Goal: Task Accomplishment & Management: Complete application form

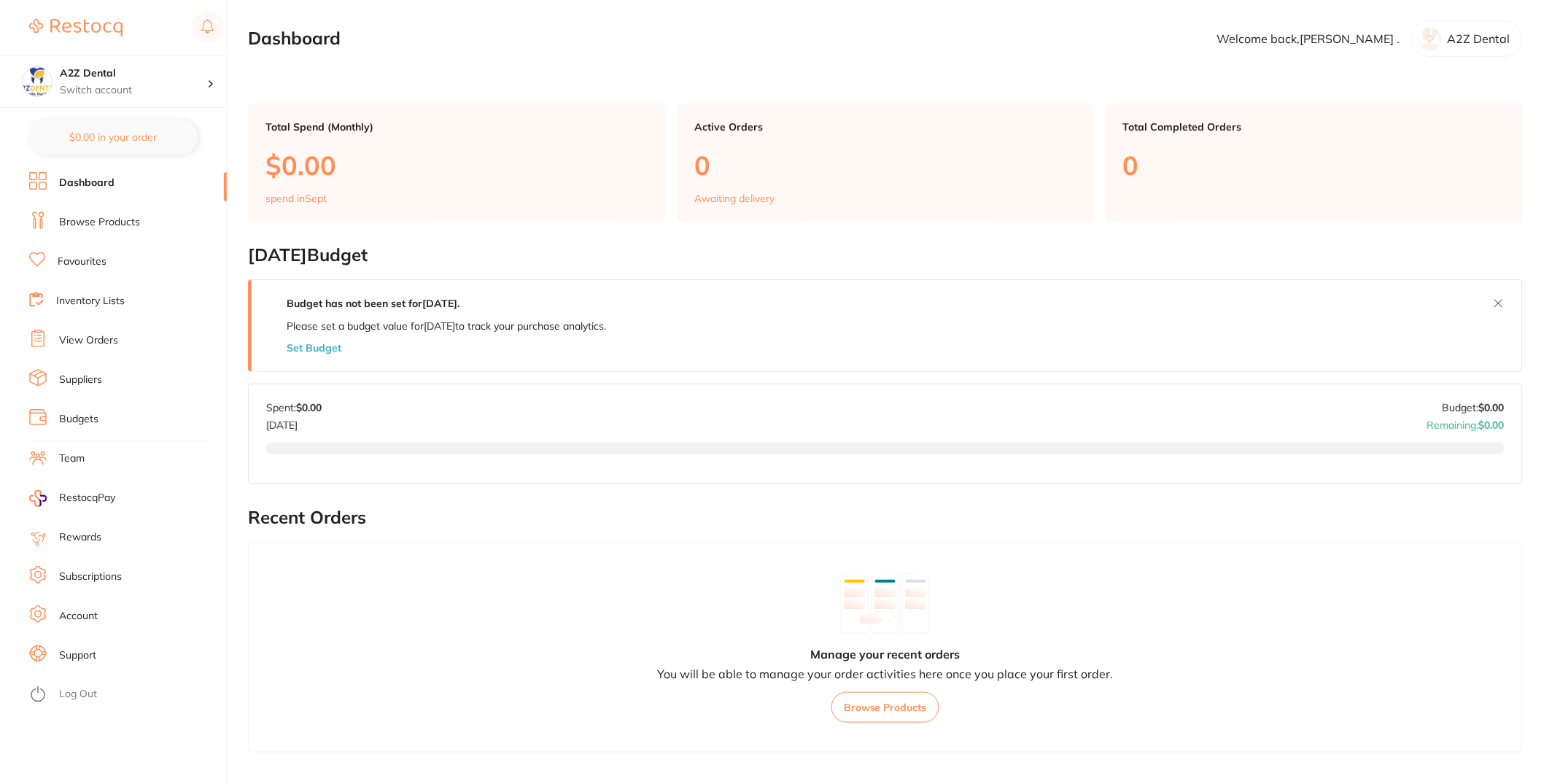
click at [122, 222] on link "Browse Products" at bounding box center [99, 222] width 81 height 15
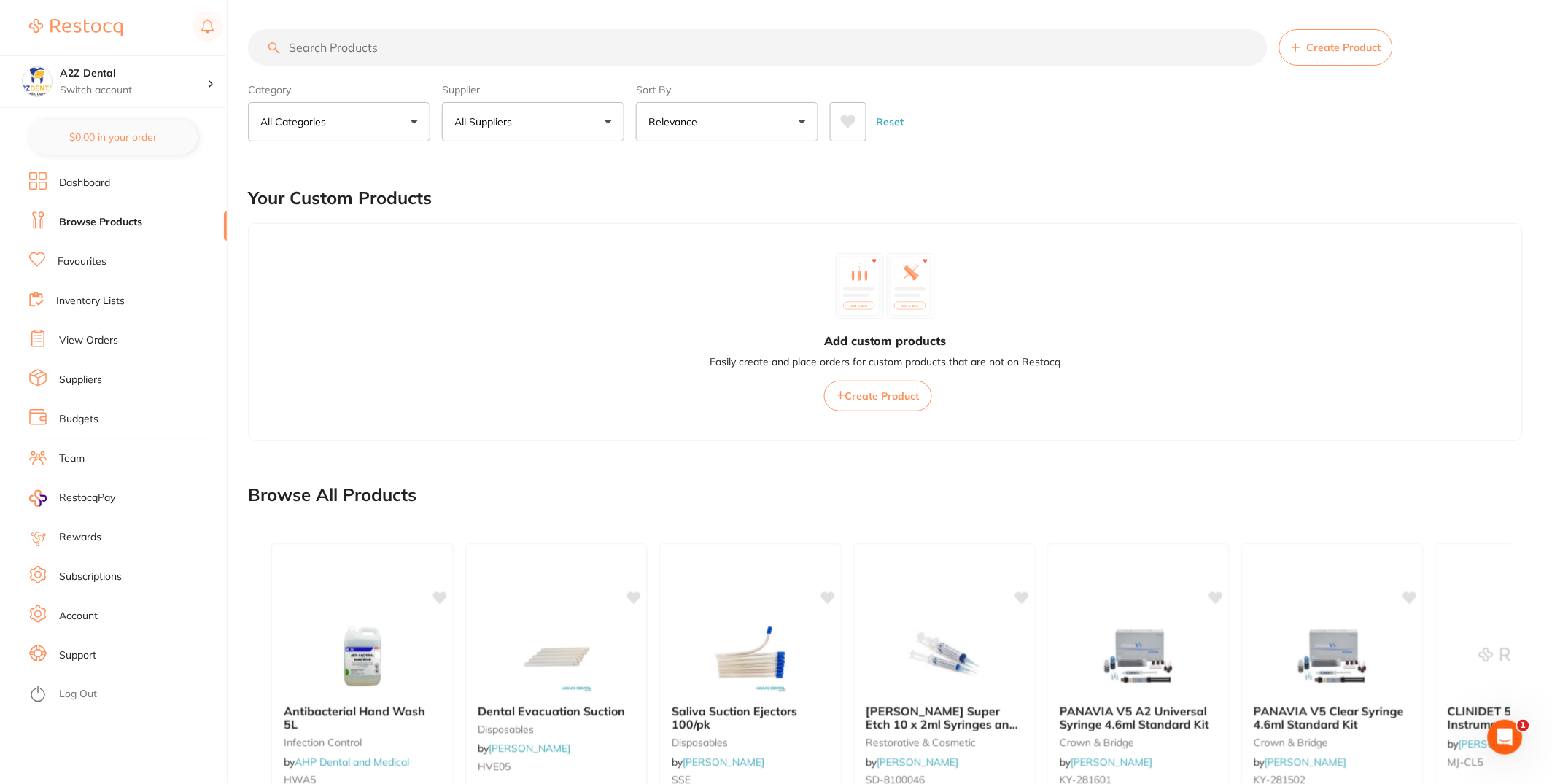
click at [1372, 50] on span "Create Product" at bounding box center [1343, 47] width 75 height 11
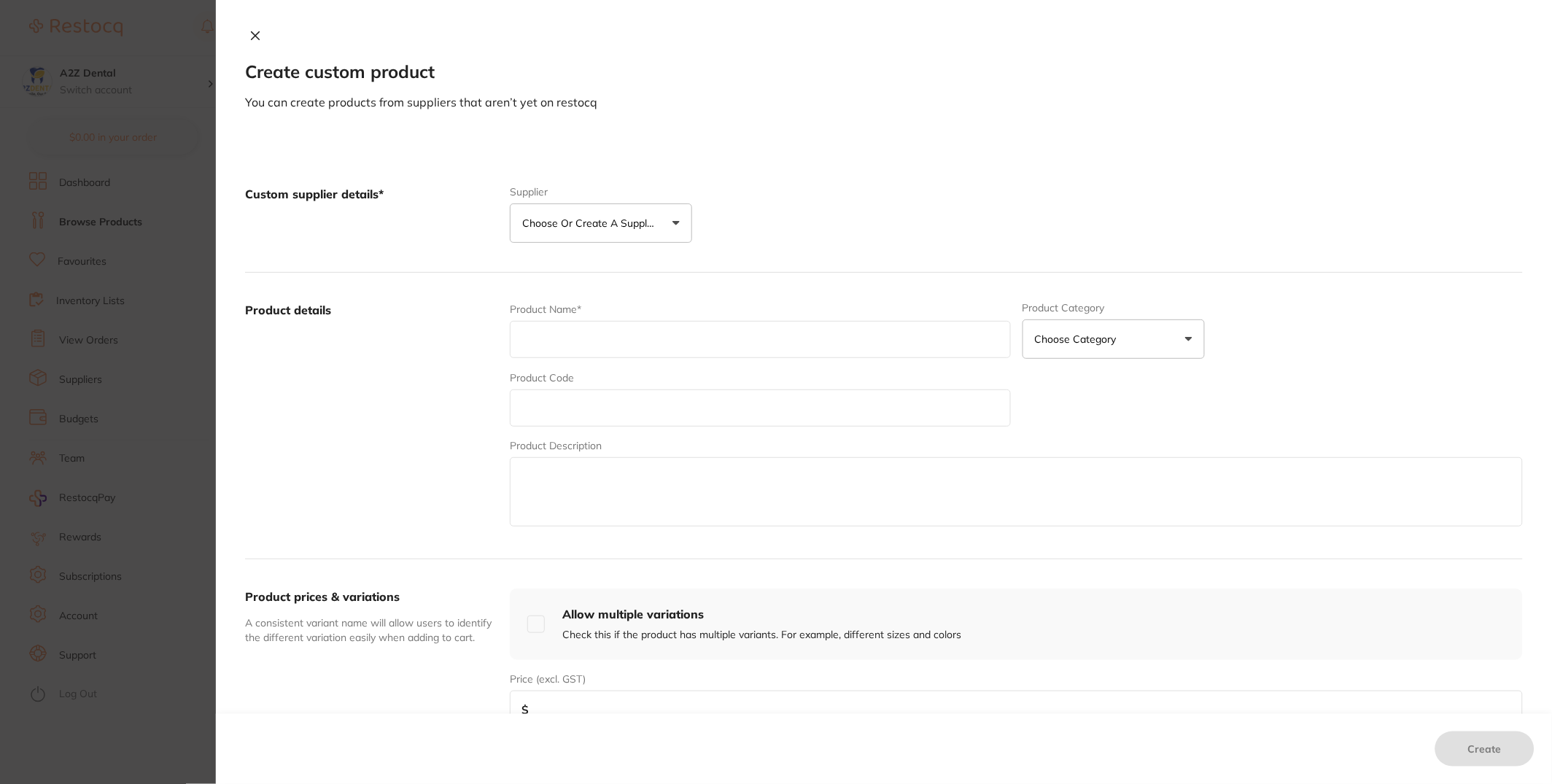
click at [609, 225] on p "Choose or create a supplier" at bounding box center [591, 223] width 138 height 15
click at [610, 257] on li "Create custom supplier" at bounding box center [600, 267] width 182 height 37
click at [619, 271] on button "Create custom supplier" at bounding box center [589, 267] width 136 height 13
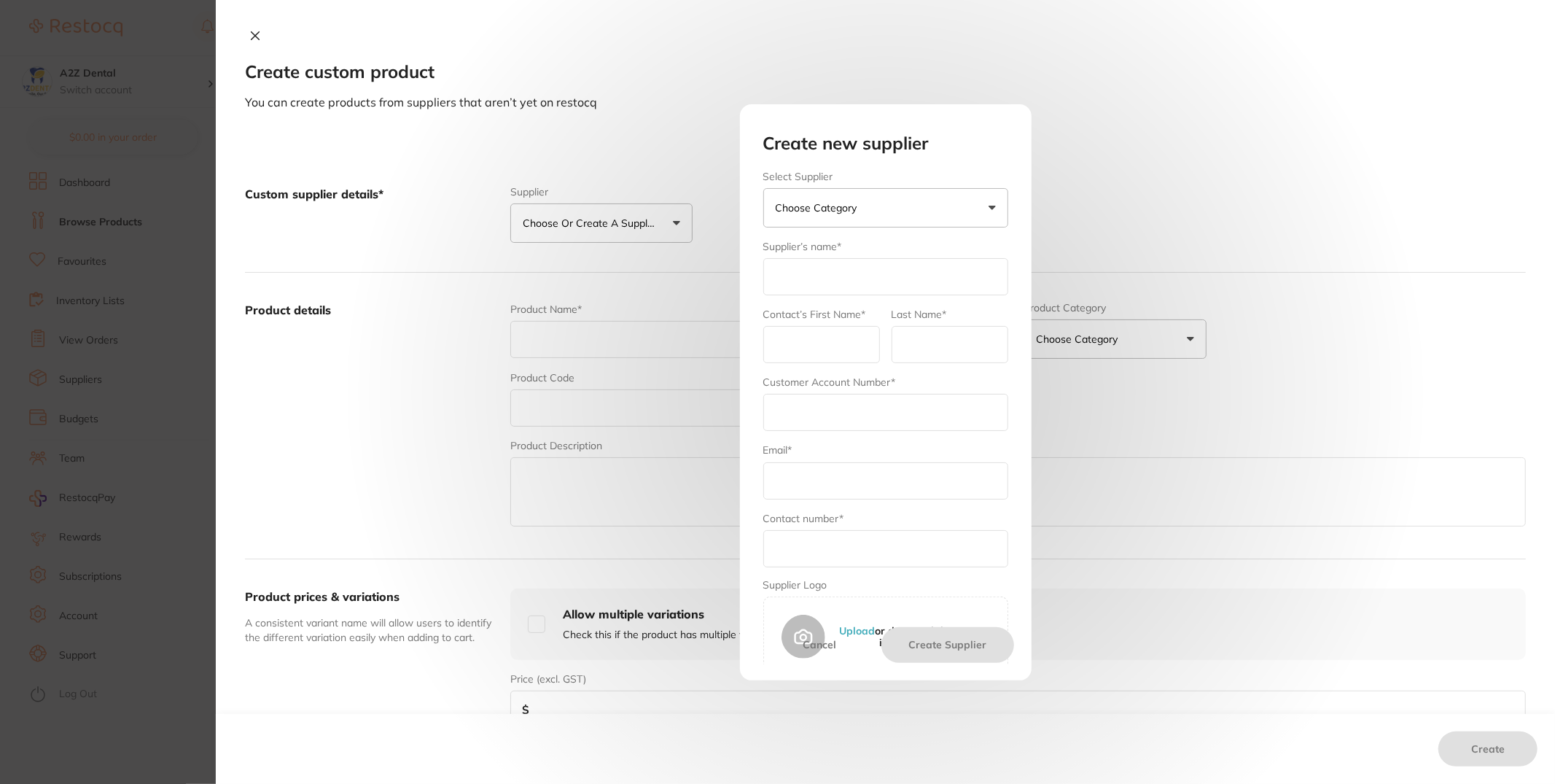
click at [848, 275] on input "text" at bounding box center [885, 276] width 245 height 37
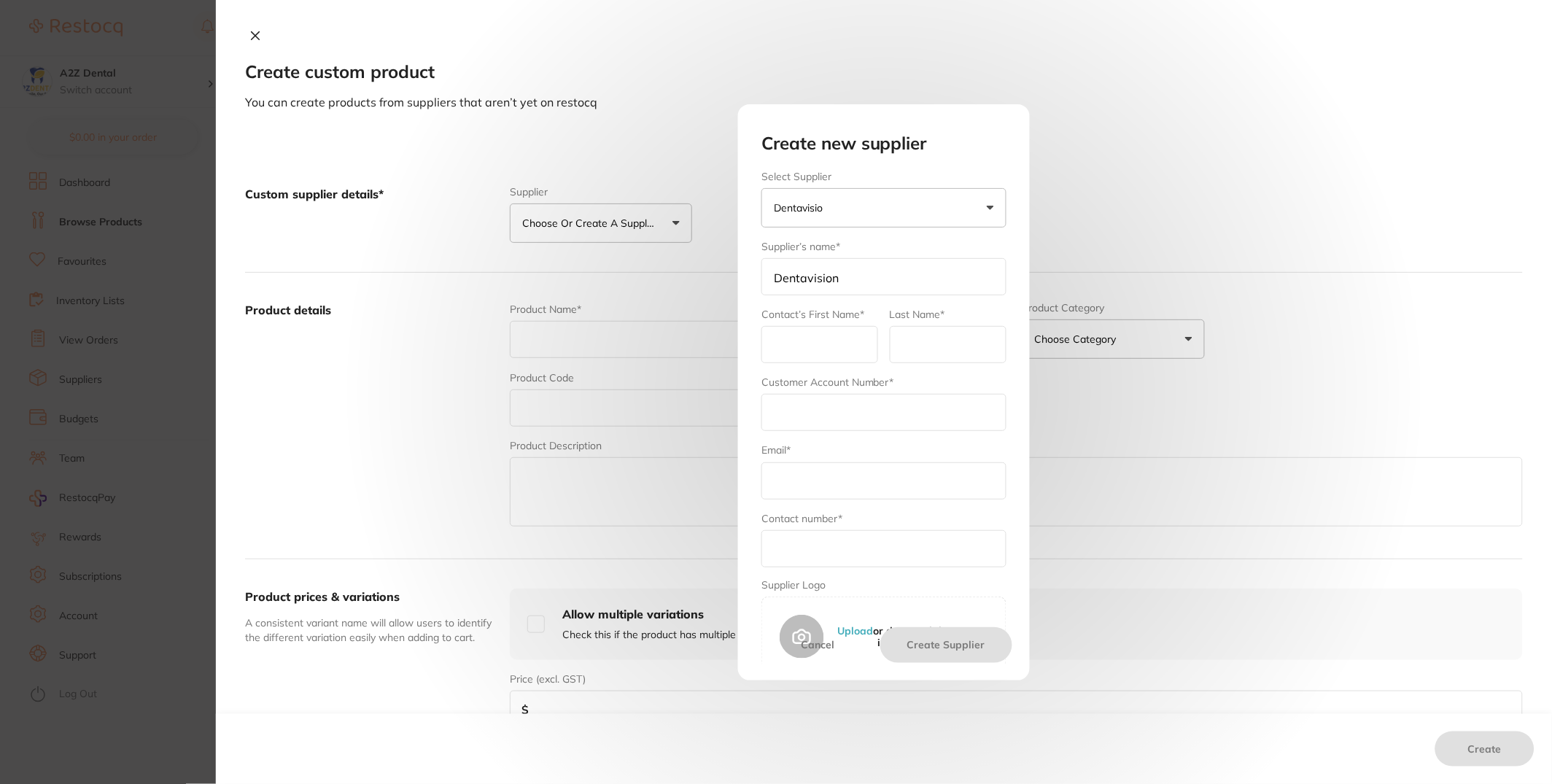
type input "Dentavision"
type input "DQ"
click at [975, 342] on body "$1,122.00 A2Z Dental Switch account A2Z Dental $0.00 in your order Dashboard Br…" at bounding box center [776, 392] width 1552 height 784
type input "Dentavision"
click at [829, 398] on input "text" at bounding box center [884, 412] width 245 height 37
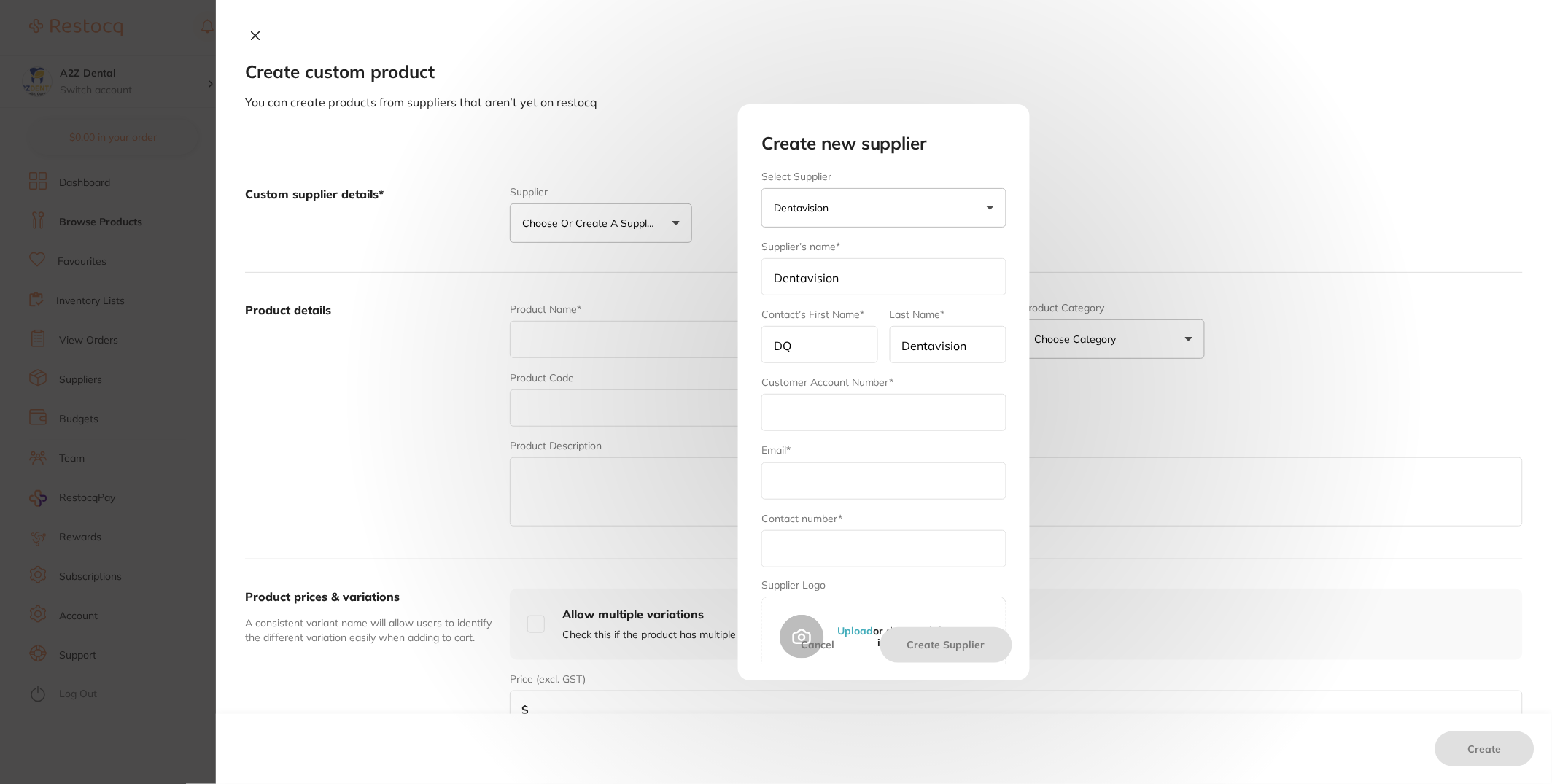
paste input "008075"
type input "008075"
click at [839, 480] on input "text" at bounding box center [884, 480] width 245 height 37
click at [840, 541] on input "text" at bounding box center [884, 548] width 245 height 37
paste input "[PHONE_NUMBER]"
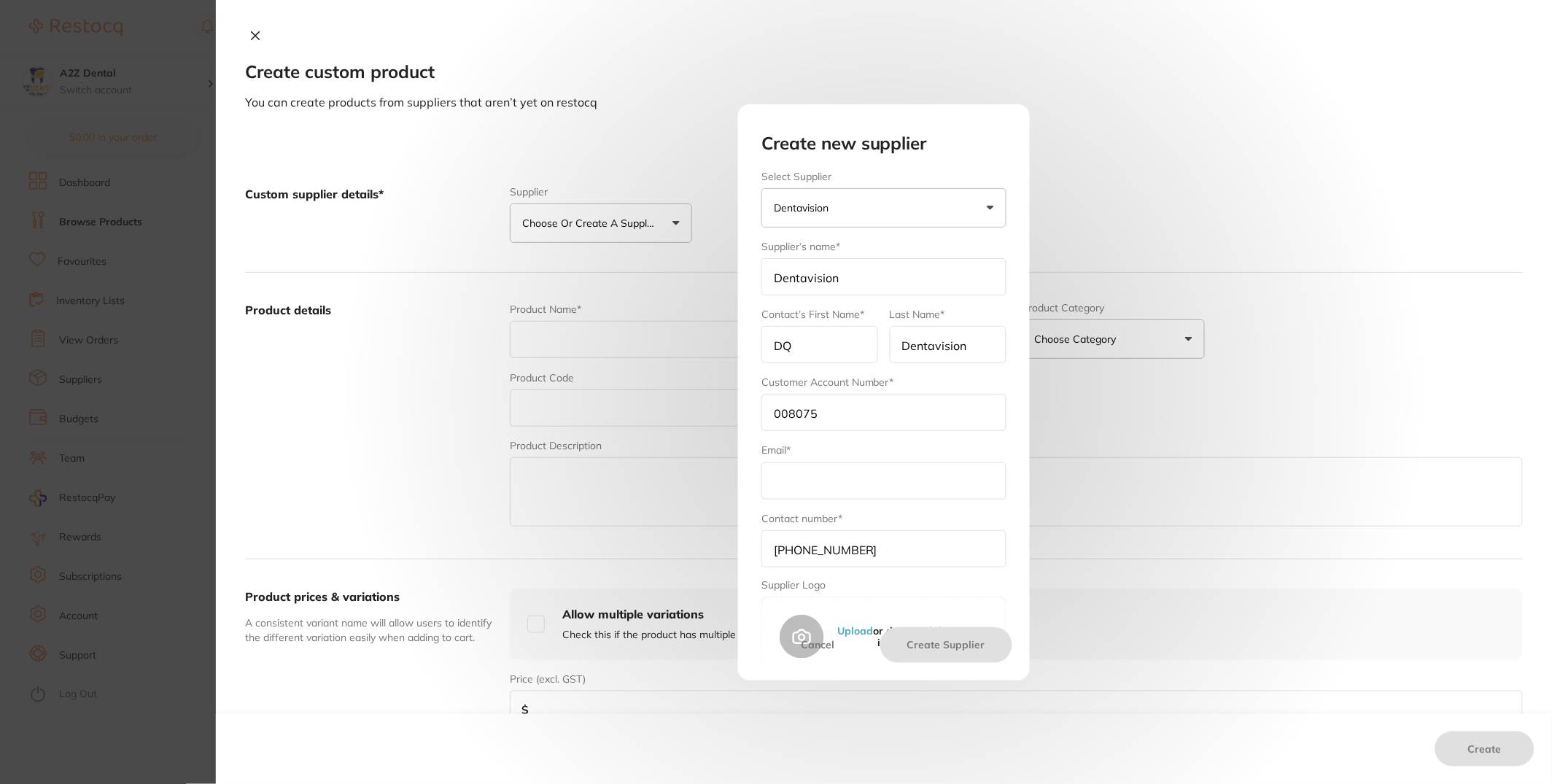
type input "[PHONE_NUMBER]"
click at [823, 478] on input "text" at bounding box center [884, 480] width 245 height 37
paste input "[EMAIL_ADDRESS][DOMAIN_NAME]"
type input "[EMAIL_ADDRESS][DOMAIN_NAME]"
click at [931, 646] on button "Create Supplier" at bounding box center [946, 644] width 132 height 35
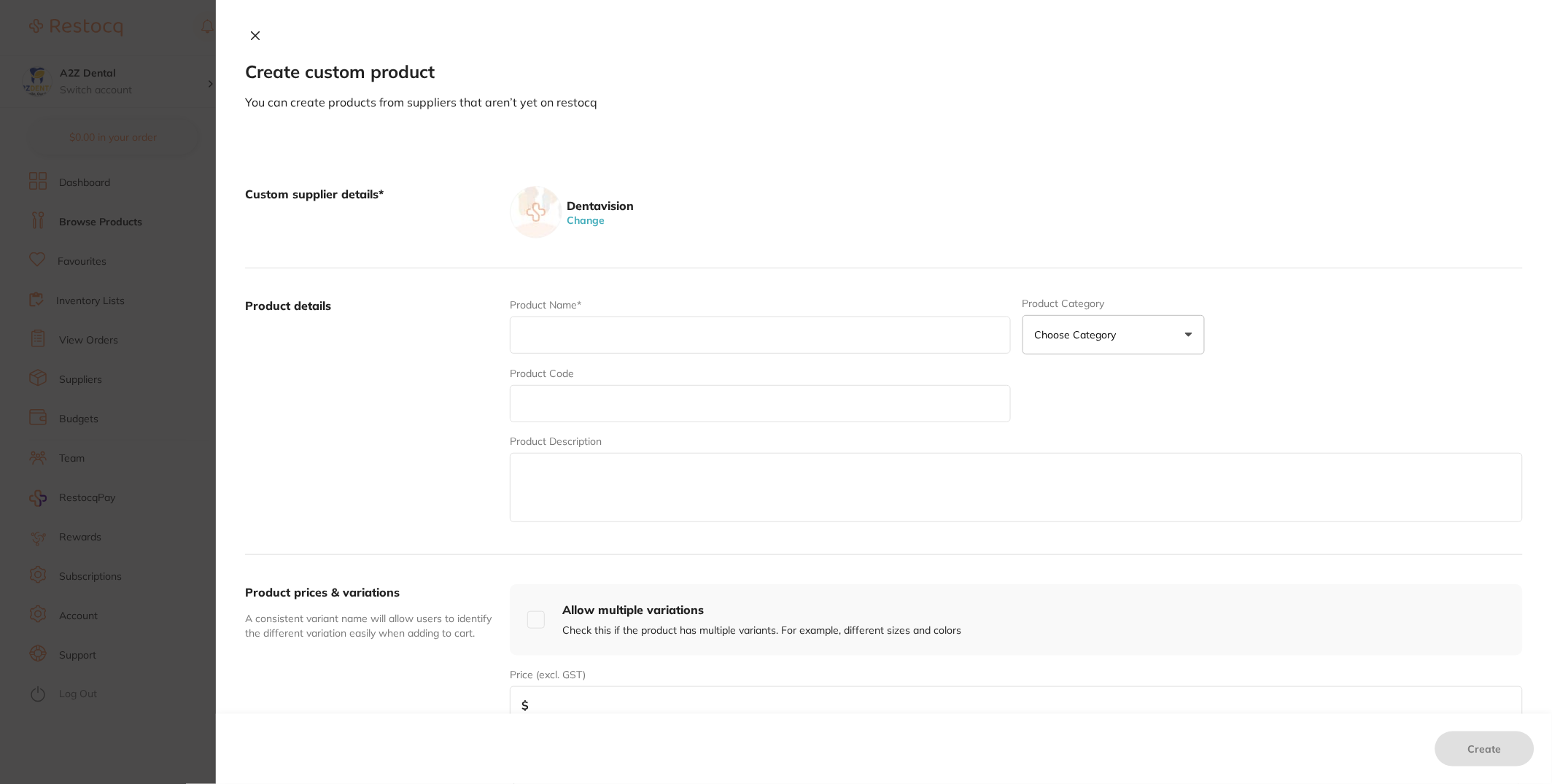
click at [257, 27] on div "Create custom product You can create products from suppliers that aren’t yet on…" at bounding box center [884, 392] width 1336 height 784
click at [245, 37] on button at bounding box center [254, 36] width 20 height 15
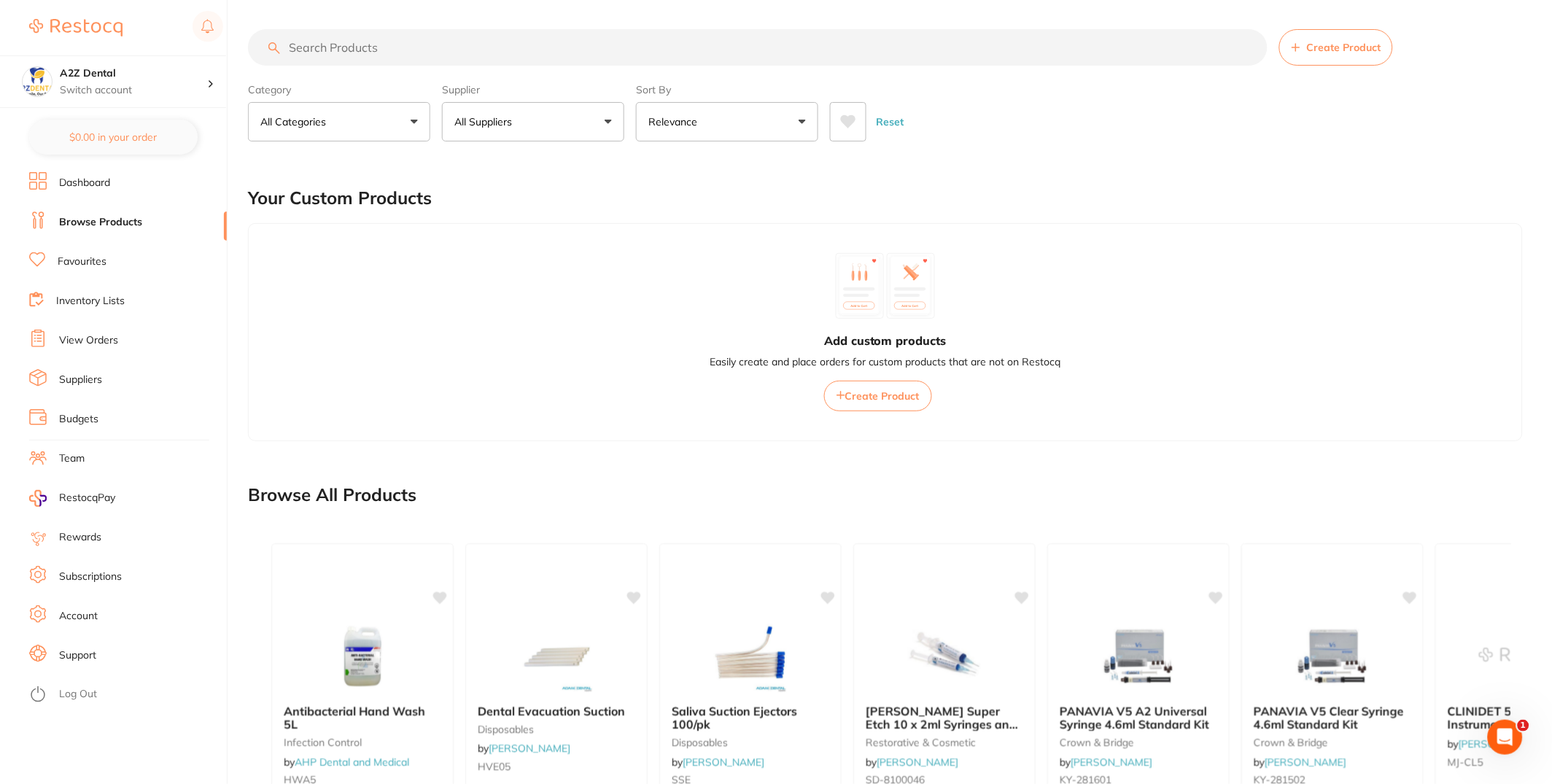
click at [1352, 44] on span "Create Product" at bounding box center [1343, 47] width 75 height 11
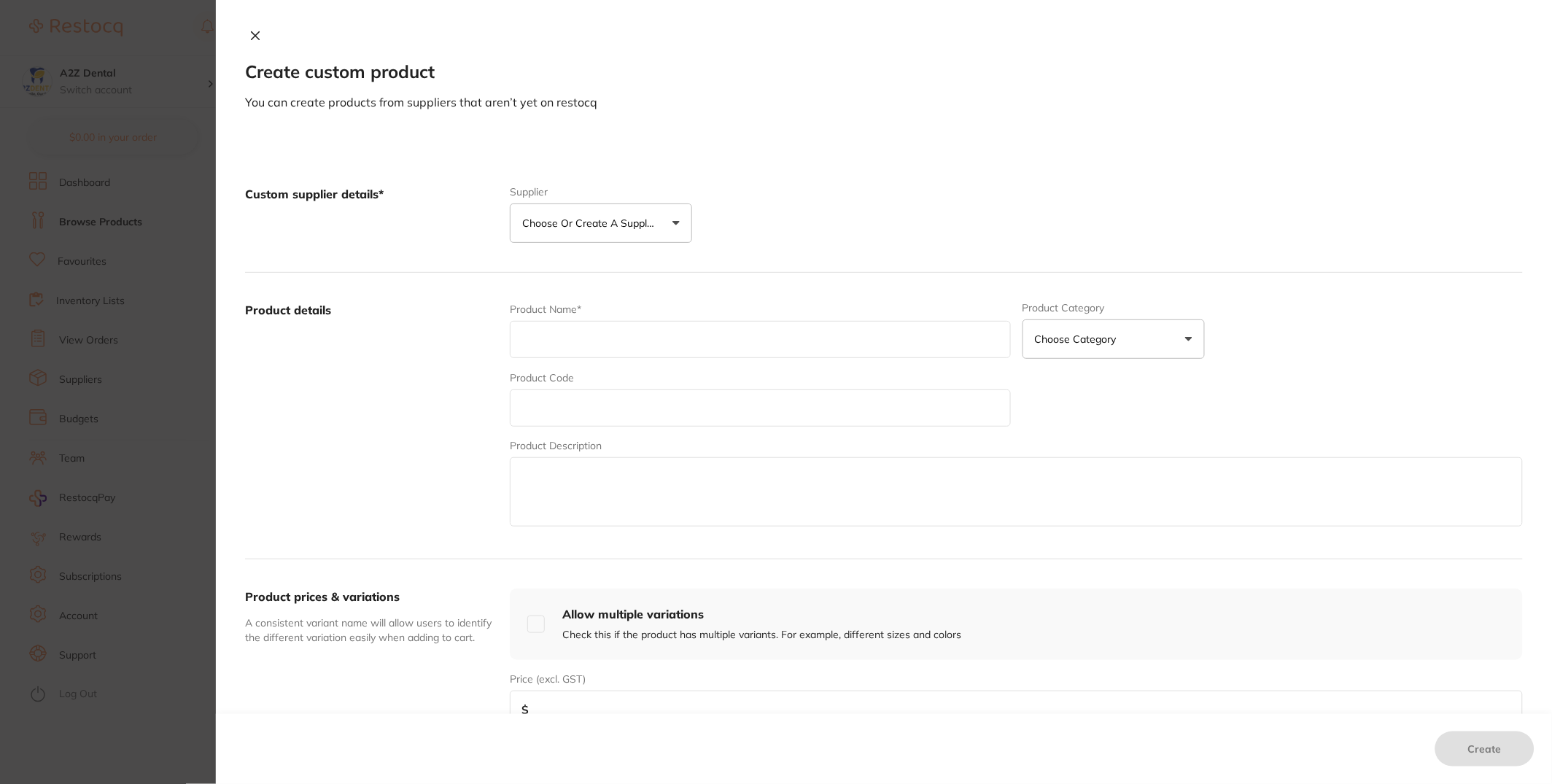
click at [652, 219] on p "Choose or create a supplier" at bounding box center [591, 223] width 138 height 15
click at [601, 275] on li "Create custom supplier" at bounding box center [600, 267] width 182 height 37
click at [601, 270] on button "Create custom supplier" at bounding box center [589, 267] width 136 height 13
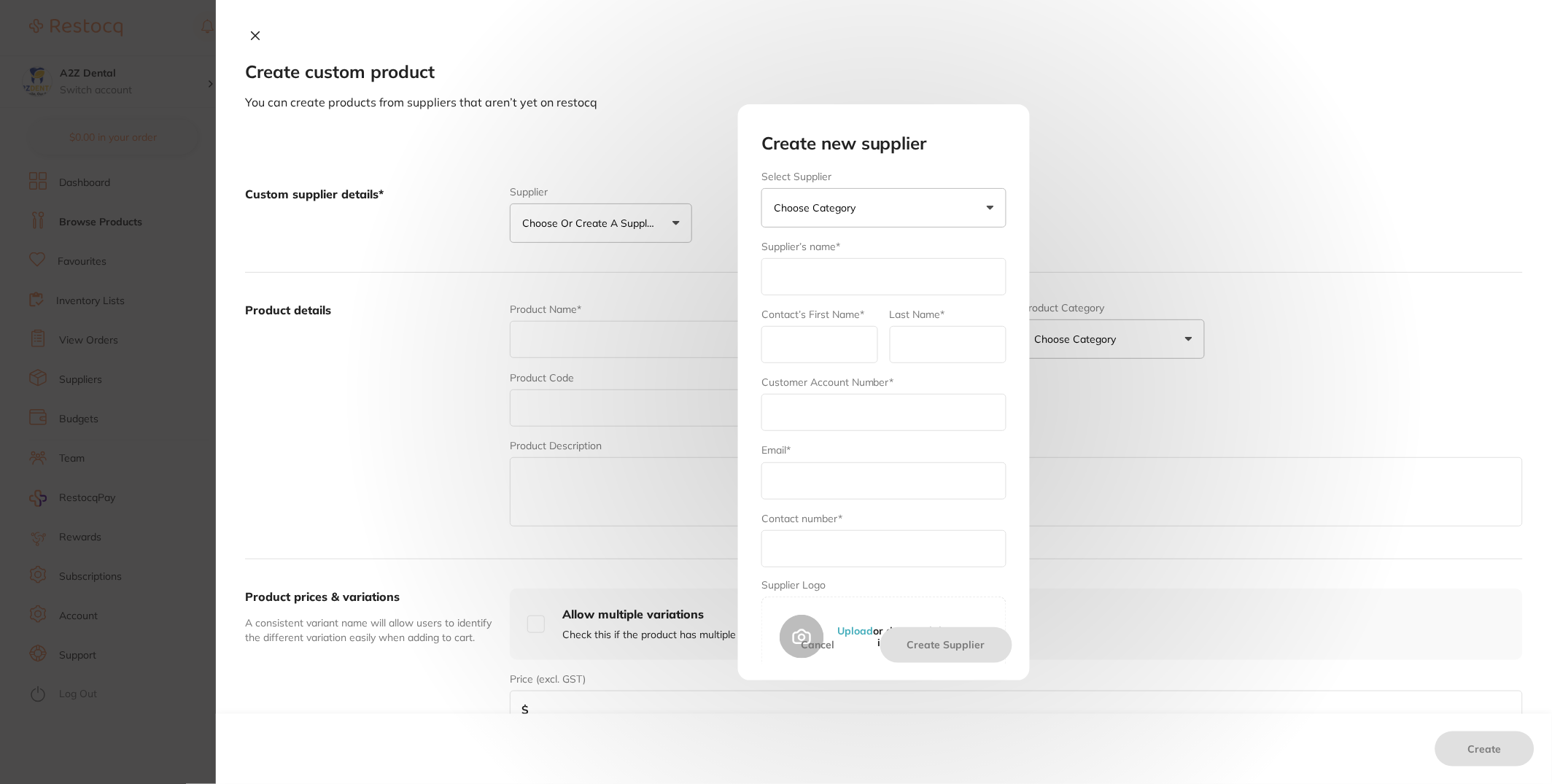
click at [876, 264] on input "text" at bounding box center [884, 276] width 245 height 37
type input "Horseley"
type input "Dental"
click at [814, 468] on input "text" at bounding box center [884, 480] width 245 height 37
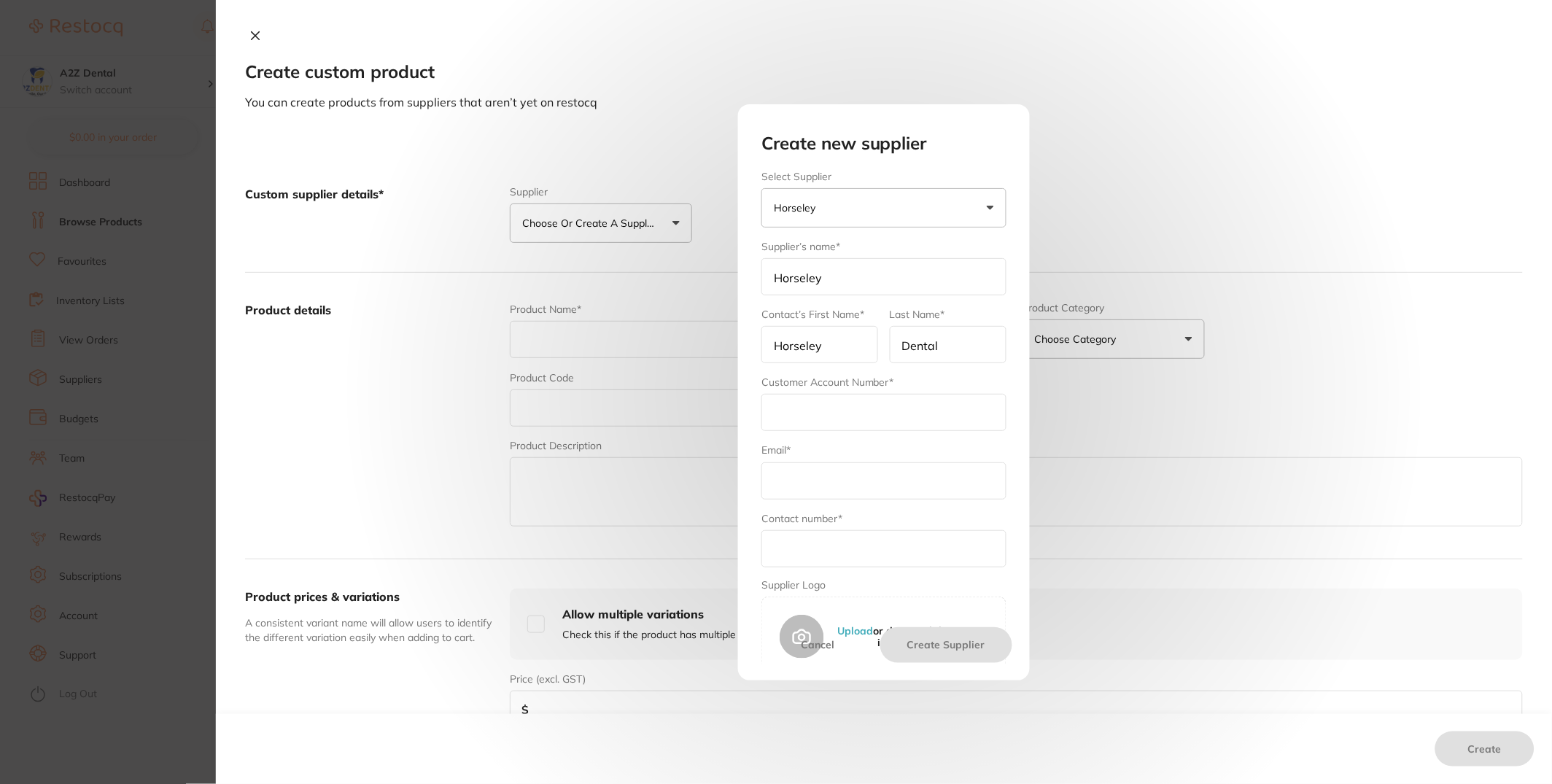
paste input "[EMAIL_ADDRESS][DOMAIN_NAME]"
type input "[EMAIL_ADDRESS][DOMAIN_NAME]"
click at [820, 400] on input "text" at bounding box center [884, 412] width 245 height 37
click at [866, 546] on input "text" at bounding box center [884, 548] width 245 height 37
paste input "1300 130 718"
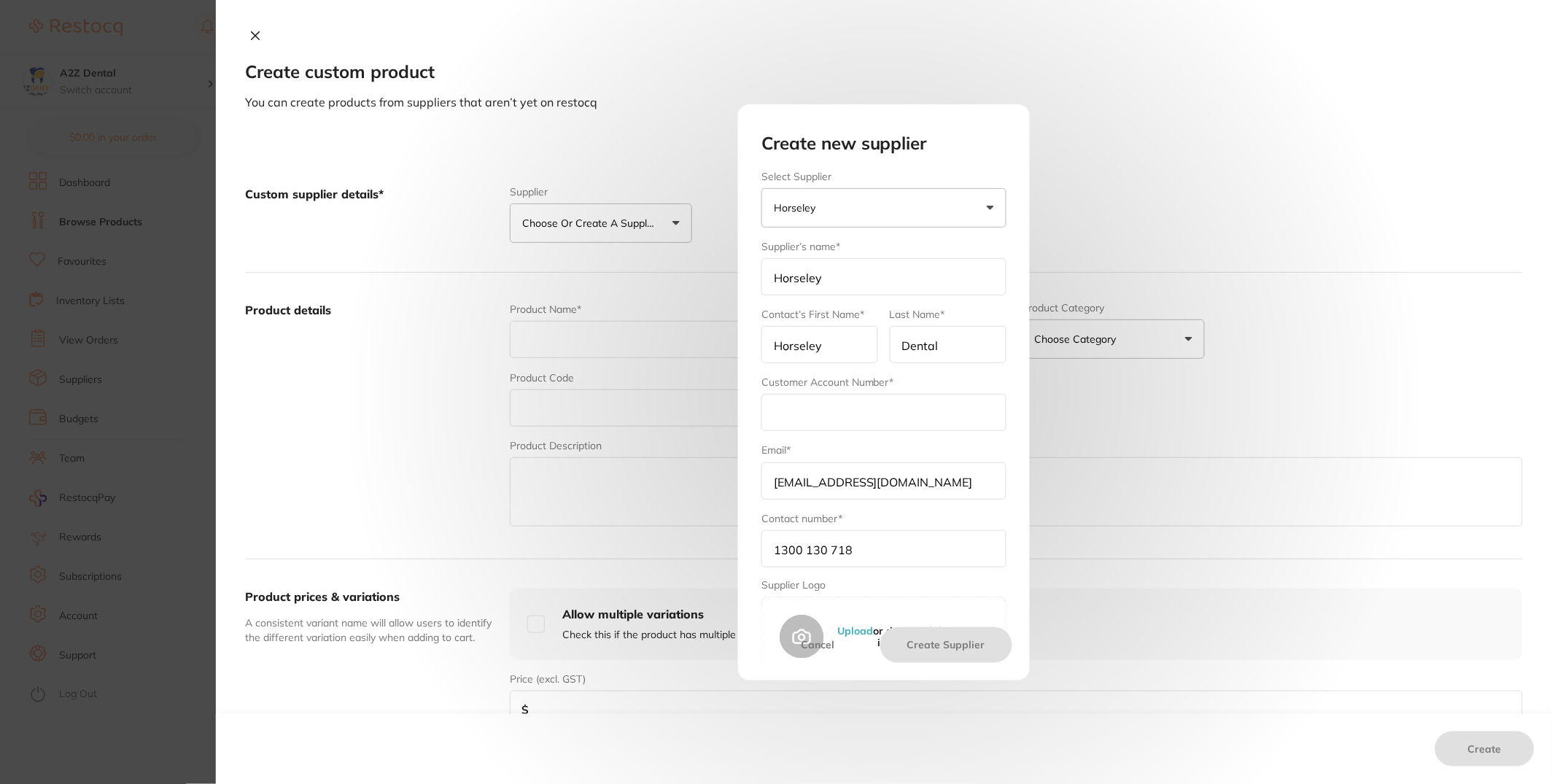
type input "1300 130 718"
click at [814, 410] on input "text" at bounding box center [884, 412] width 245 height 37
click at [886, 420] on input "A2Z Dental Rocka" at bounding box center [884, 412] width 245 height 37
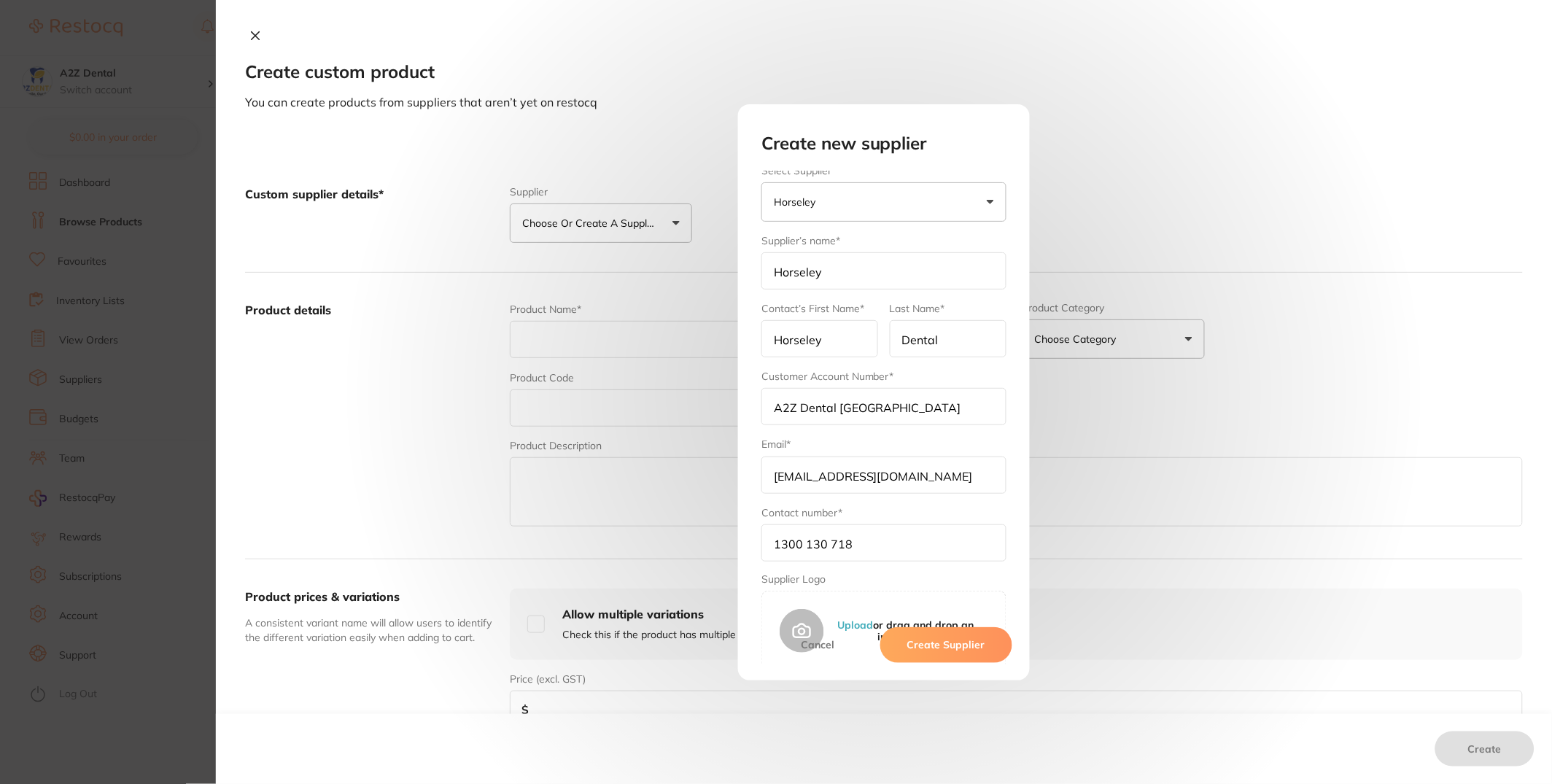
scroll to position [11, 0]
type input "A2Z Dental [GEOGRAPHIC_DATA]"
click at [954, 661] on button "Create Supplier" at bounding box center [946, 644] width 132 height 35
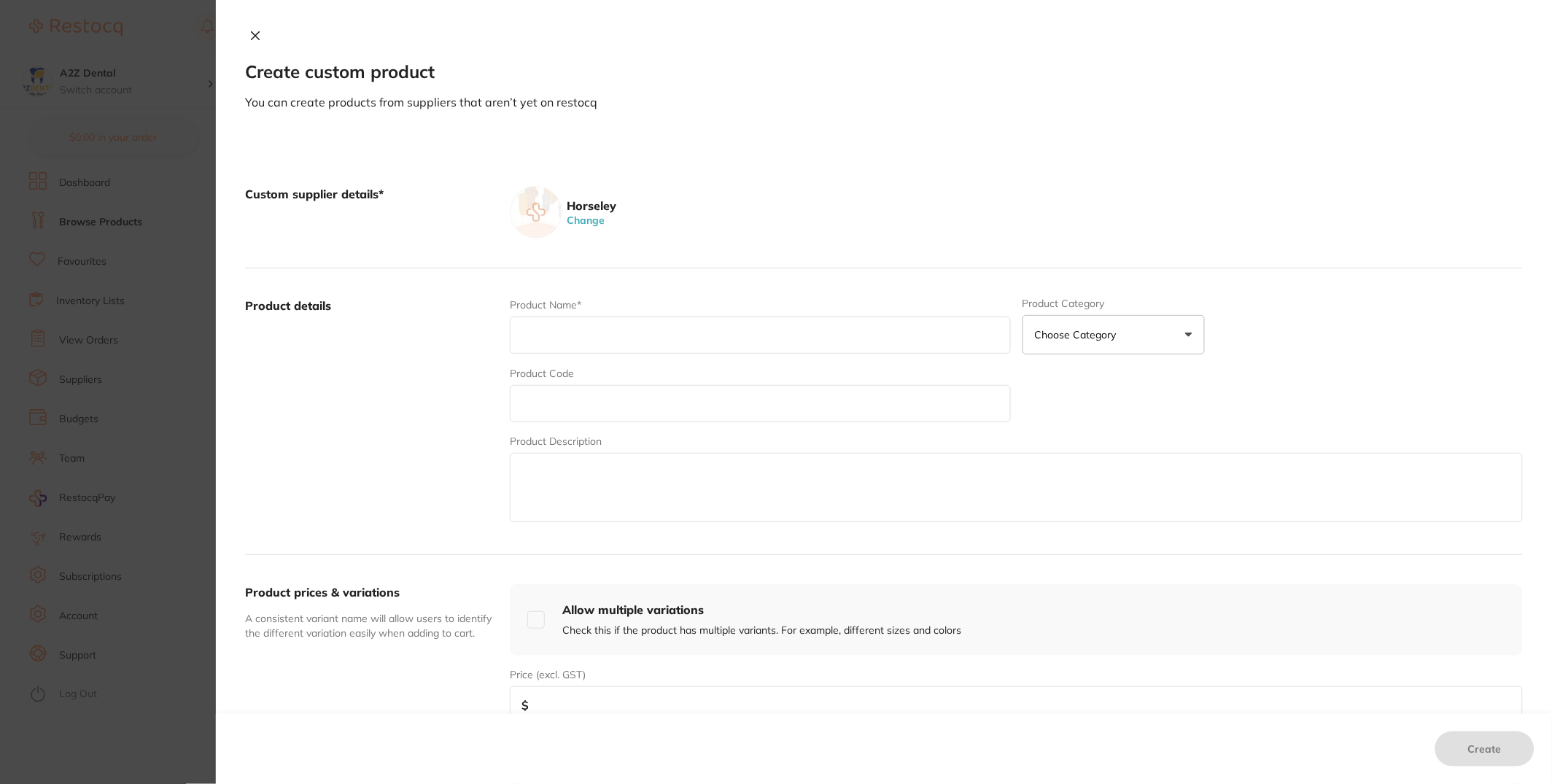
click at [249, 36] on icon at bounding box center [254, 35] width 11 height 11
